Goal: Information Seeking & Learning: Learn about a topic

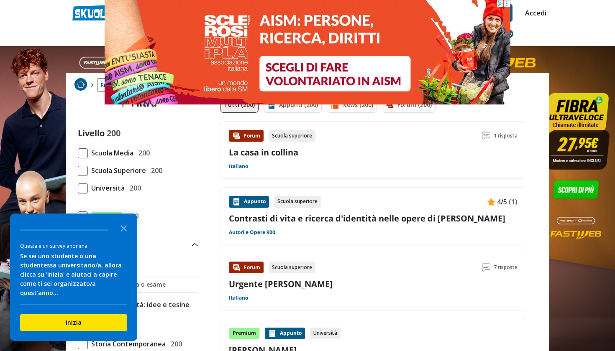
scroll to position [15, 0]
click at [80, 169] on span at bounding box center [83, 171] width 10 height 10
click at [78, 171] on input "Scuola Superiore 200" at bounding box center [78, 171] width 0 height 0
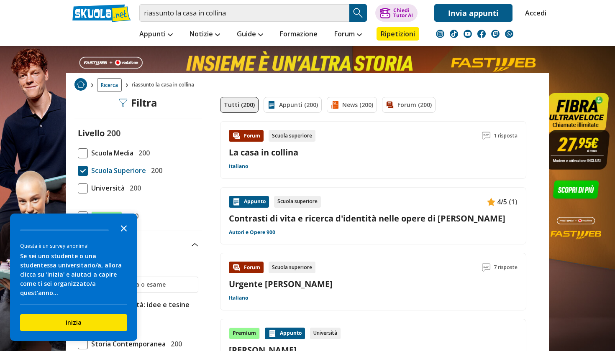
click at [123, 236] on icon "Close the survey" at bounding box center [123, 228] width 17 height 17
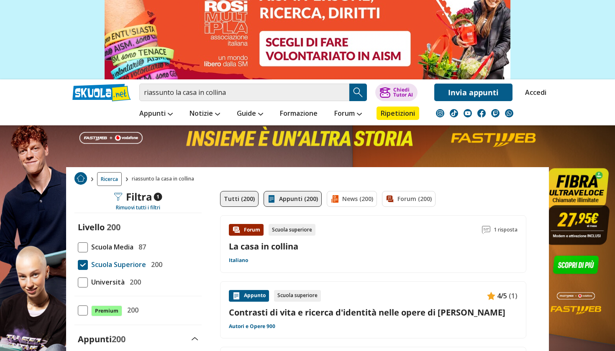
scroll to position [32, 0]
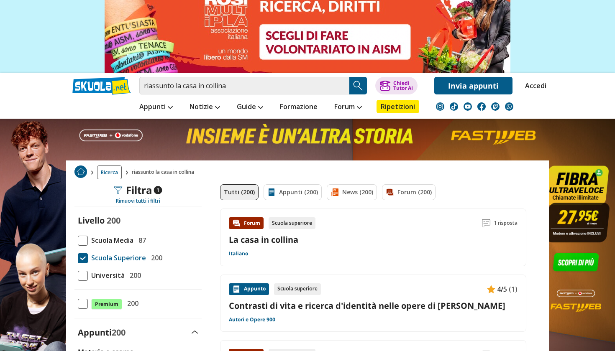
click at [256, 251] on div "Forum Scuola superiore 1 risposta La casa in collina Italiano" at bounding box center [373, 238] width 289 height 40
click at [254, 236] on link "La casa in collina" at bounding box center [263, 239] width 69 height 11
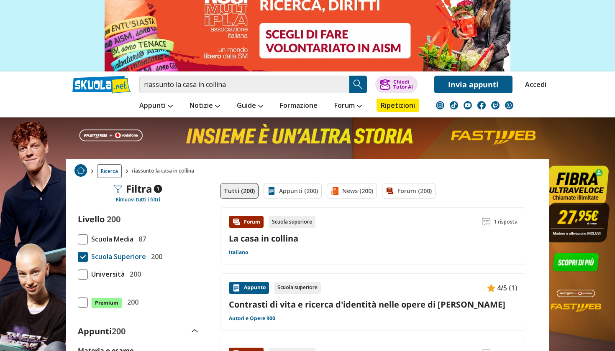
scroll to position [35, 0]
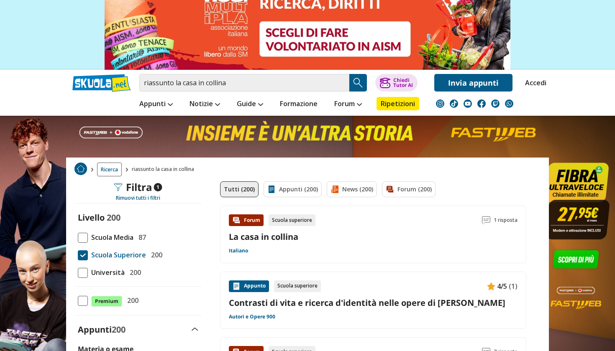
click at [485, 217] on img at bounding box center [486, 220] width 8 height 8
click at [502, 219] on span "1 risposta" at bounding box center [506, 221] width 24 height 12
click at [487, 217] on img at bounding box center [486, 220] width 8 height 8
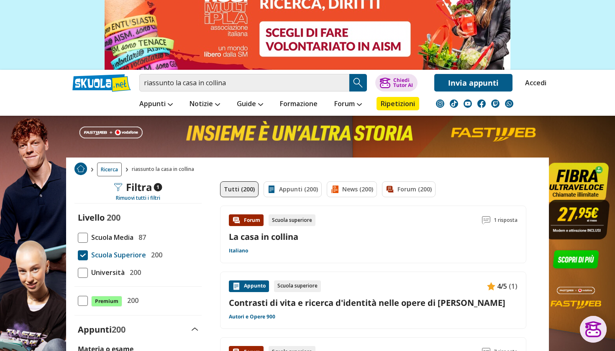
click at [487, 217] on img at bounding box center [486, 220] width 8 height 8
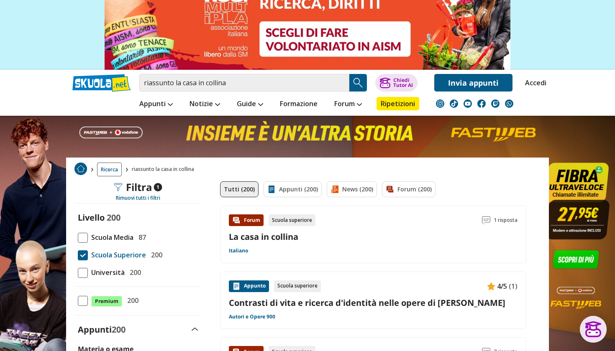
click at [276, 225] on div "Scuola superiore" at bounding box center [292, 221] width 47 height 12
click at [254, 219] on div "Forum" at bounding box center [246, 221] width 35 height 12
click at [272, 218] on div "Scuola superiore" at bounding box center [292, 221] width 47 height 12
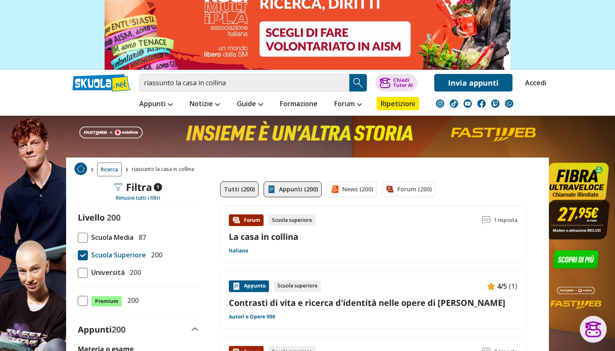
click at [292, 188] on link "Appunti (200)" at bounding box center [293, 190] width 58 height 16
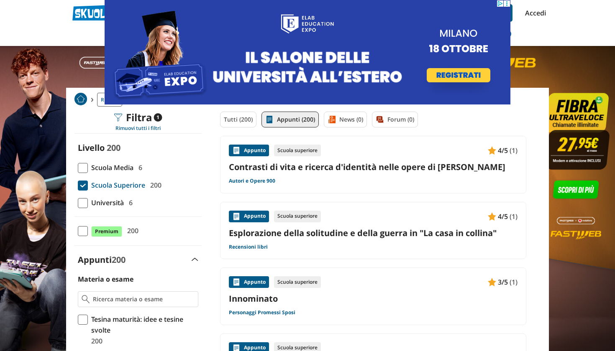
drag, startPoint x: 401, startPoint y: 0, endPoint x: 512, endPoint y: 71, distance: 131.7
click at [512, 71] on link at bounding box center [307, 175] width 615 height 351
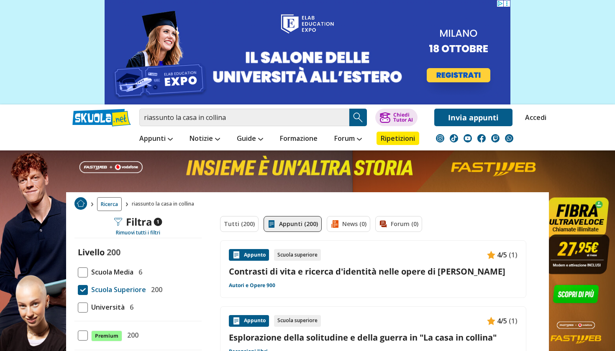
click at [286, 226] on link "Appunti (200)" at bounding box center [293, 224] width 58 height 16
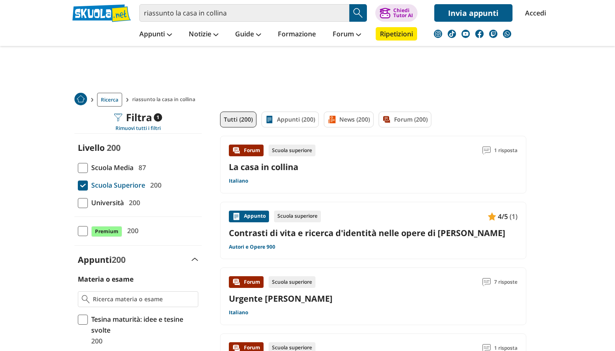
click at [262, 164] on link "La casa in collina" at bounding box center [263, 167] width 69 height 11
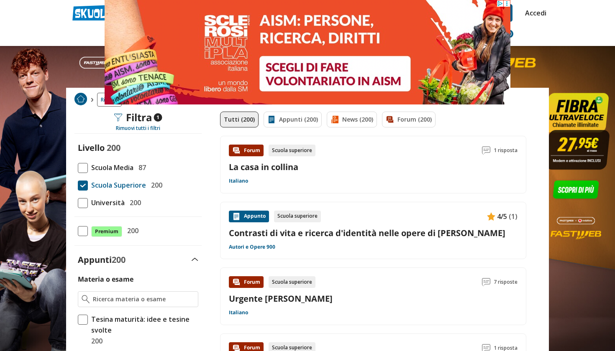
click at [485, 150] on img at bounding box center [486, 150] width 8 height 8
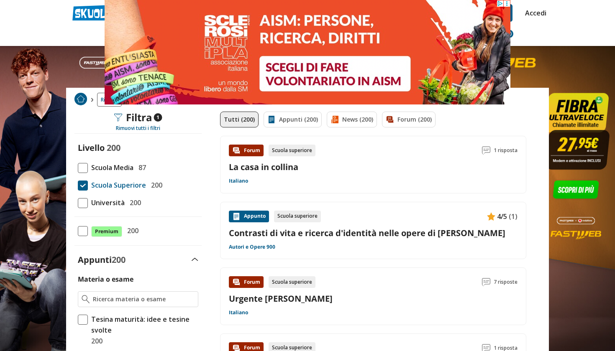
click at [485, 150] on img at bounding box center [486, 150] width 8 height 8
